Goal: Task Accomplishment & Management: Complete application form

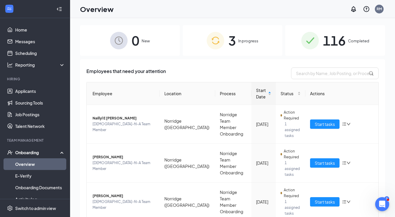
click at [27, 164] on link "Overview" at bounding box center [40, 164] width 50 height 12
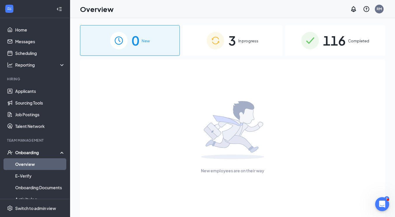
click at [22, 150] on div "Onboarding" at bounding box center [37, 152] width 45 height 6
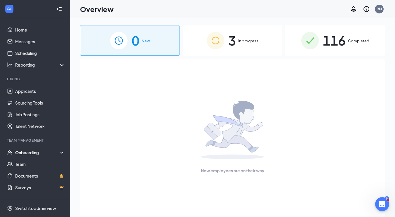
click at [24, 148] on div "Onboarding" at bounding box center [35, 152] width 70 height 12
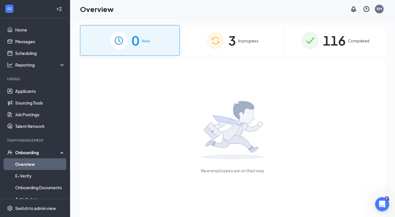
click at [22, 163] on link "Overview" at bounding box center [40, 164] width 50 height 12
click at [25, 89] on link "Applicants" at bounding box center [40, 91] width 50 height 12
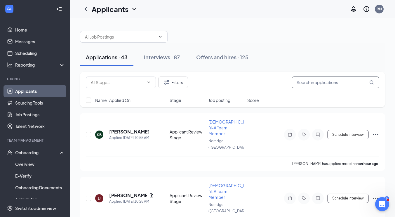
click at [304, 82] on input "text" at bounding box center [334, 82] width 87 height 12
type input "[PERSON_NAME]"
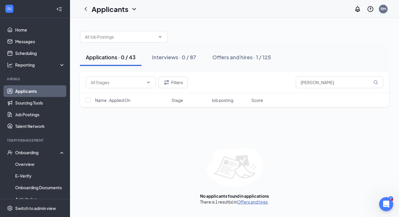
click at [248, 201] on link "Offers and hires" at bounding box center [252, 201] width 31 height 5
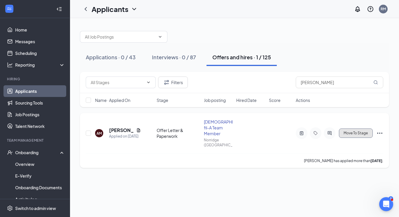
click at [353, 130] on button "Move To Stage" at bounding box center [356, 132] width 34 height 9
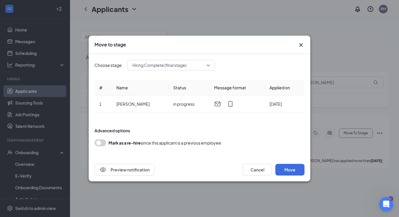
click at [195, 63] on span "Hiring Complete (final stage)" at bounding box center [168, 65] width 72 height 9
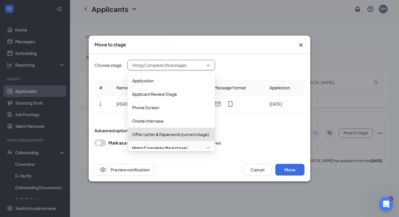
scroll to position [6, 0]
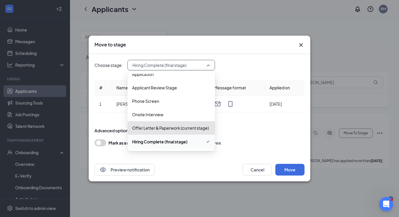
click at [162, 141] on span "Hiring Complete (final stage)" at bounding box center [159, 141] width 55 height 6
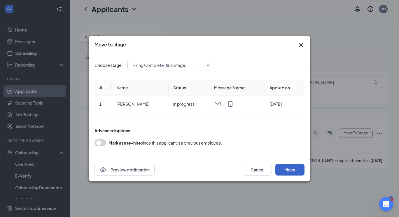
click at [285, 169] on button "Move" at bounding box center [289, 170] width 29 height 12
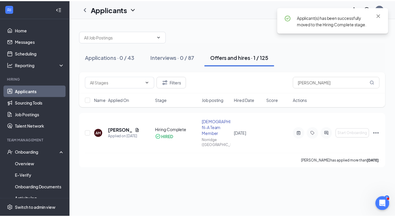
scroll to position [43, 0]
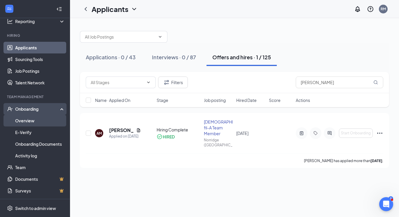
click at [28, 122] on link "Overview" at bounding box center [40, 121] width 50 height 12
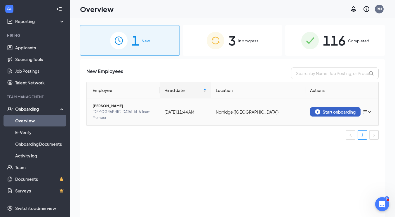
click at [331, 109] on div "Start onboarding" at bounding box center [335, 111] width 41 height 5
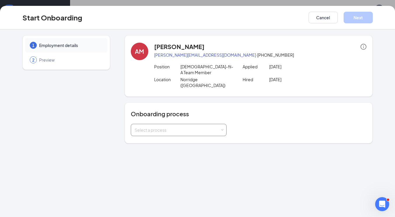
click at [181, 127] on div "Select a process" at bounding box center [176, 130] width 85 height 6
click at [175, 130] on span "Norridge Team Member Onboarding" at bounding box center [167, 130] width 69 height 5
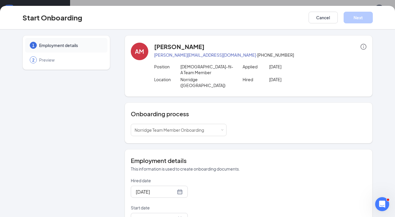
click at [105, 179] on div "1 Employment details 2 Preview" at bounding box center [65, 191] width 87 height 313
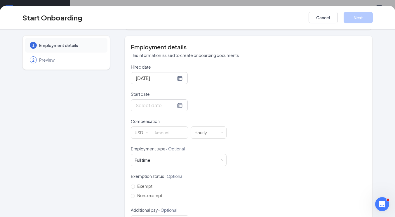
scroll to position [125, 0]
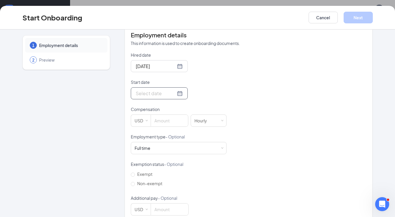
click at [172, 90] on div at bounding box center [159, 93] width 47 height 7
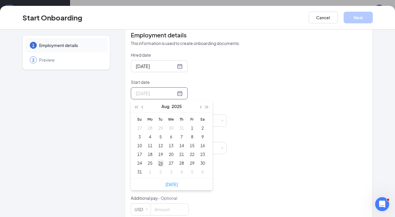
type input "[DATE]"
click at [157, 159] on div "26" at bounding box center [160, 162] width 7 height 7
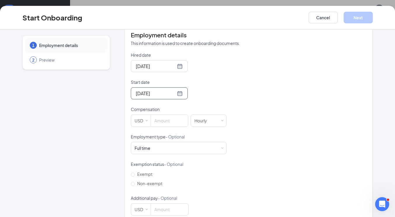
click at [92, 132] on div "1 Employment details 2 Preview" at bounding box center [65, 66] width 87 height 313
click at [160, 115] on input at bounding box center [169, 121] width 37 height 12
type input "18"
click at [93, 130] on div "1 Employment details 2 Preview" at bounding box center [65, 66] width 87 height 313
click at [143, 142] on div "Full time Works 30+ hours per week and is reasonably expected to work" at bounding box center [179, 148] width 96 height 12
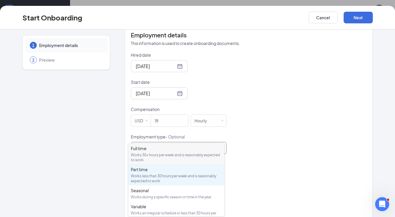
click at [140, 179] on div "Works less than 30 hours per week and is reasonably expected to work" at bounding box center [176, 178] width 91 height 10
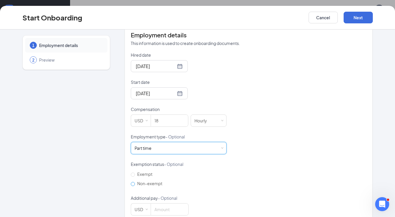
click at [131, 182] on input "Non-exempt" at bounding box center [133, 184] width 4 height 4
radio input "true"
click at [102, 179] on div "1 Employment details 2 Preview" at bounding box center [65, 66] width 87 height 313
click at [356, 15] on button "Next" at bounding box center [357, 18] width 29 height 12
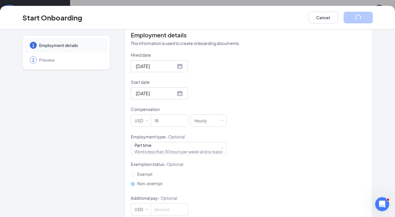
scroll to position [0, 0]
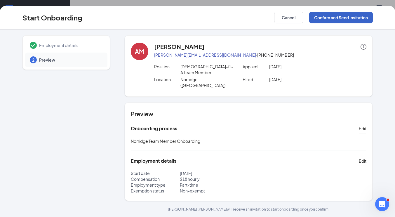
click at [333, 21] on button "Confirm and Send Invitation" at bounding box center [341, 18] width 64 height 12
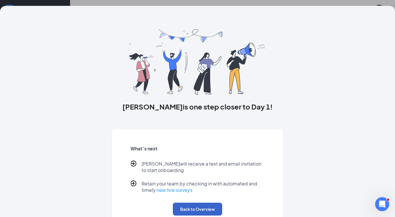
click at [182, 209] on button "Back to Overview" at bounding box center [197, 208] width 49 height 13
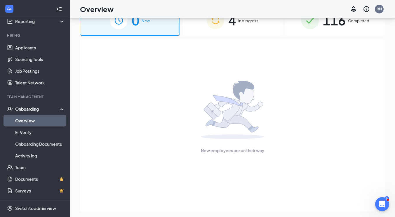
click at [242, 26] on div "4 In progress" at bounding box center [233, 20] width 100 height 31
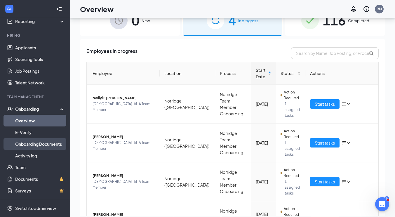
click at [22, 138] on link "Onboarding Documents" at bounding box center [40, 144] width 50 height 12
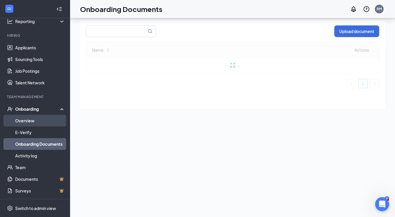
click at [21, 119] on link "Overview" at bounding box center [40, 121] width 50 height 12
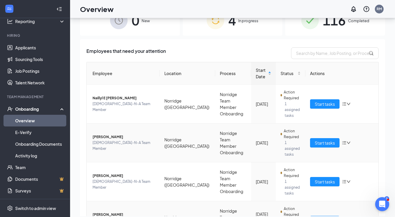
click at [110, 211] on span "[PERSON_NAME]" at bounding box center [123, 214] width 62 height 6
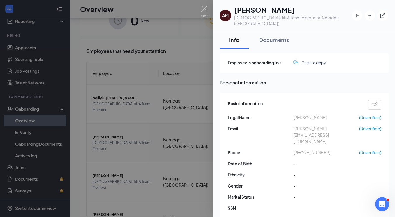
click at [142, 148] on div at bounding box center [197, 108] width 395 height 217
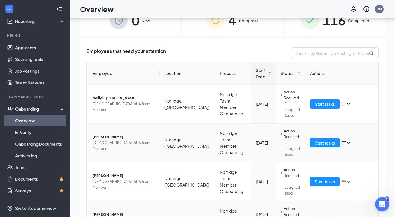
click at [318, 216] on span "Start tasks" at bounding box center [324, 220] width 20 height 6
